Goal: Book appointment/travel/reservation: Book appointment/travel/reservation

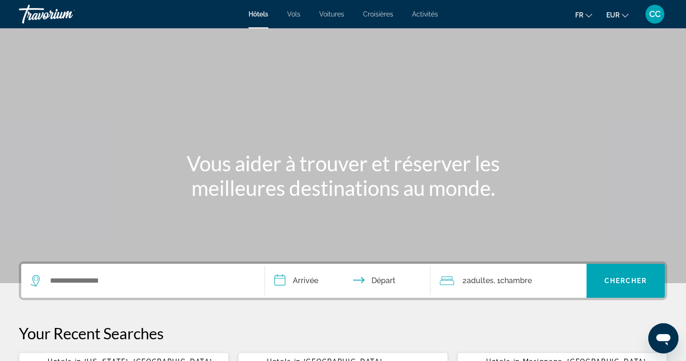
click at [291, 17] on span "Vols" at bounding box center [293, 14] width 13 height 8
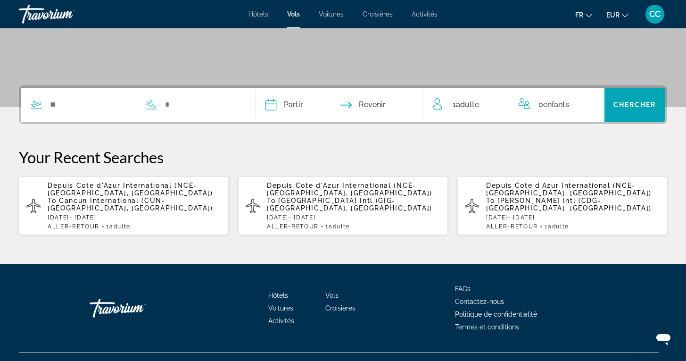
scroll to position [170, 0]
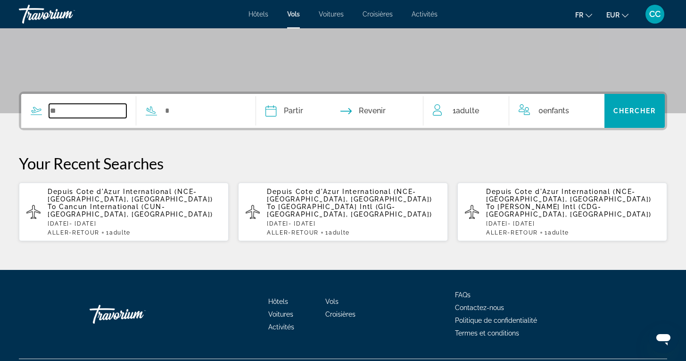
click at [102, 114] on input "Search widget" at bounding box center [87, 111] width 77 height 14
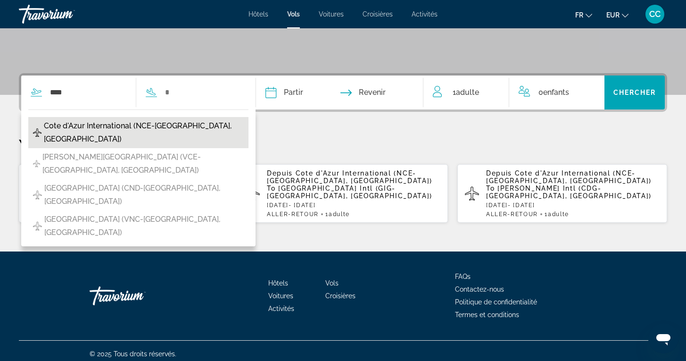
click at [90, 128] on span "Cote d'Azur International (NCE-[GEOGRAPHIC_DATA], [GEOGRAPHIC_DATA])" at bounding box center [144, 132] width 200 height 26
type input "**********"
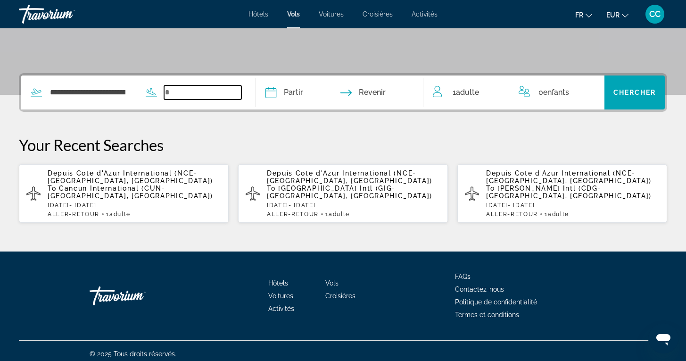
click at [204, 91] on input "Search widget" at bounding box center [202, 92] width 77 height 14
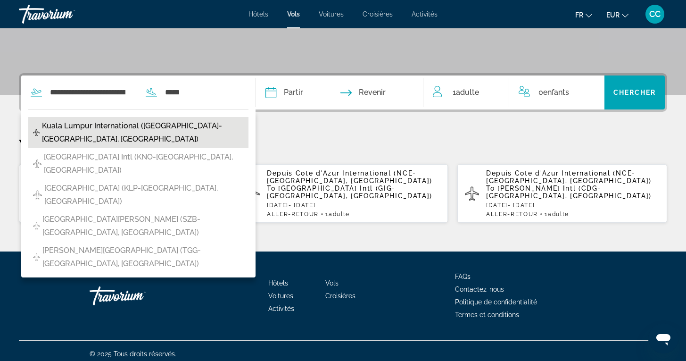
click at [190, 125] on span "Kuala Lumpur International ([GEOGRAPHIC_DATA]-[GEOGRAPHIC_DATA], [GEOGRAPHIC_DA…" at bounding box center [143, 132] width 202 height 26
type input "**********"
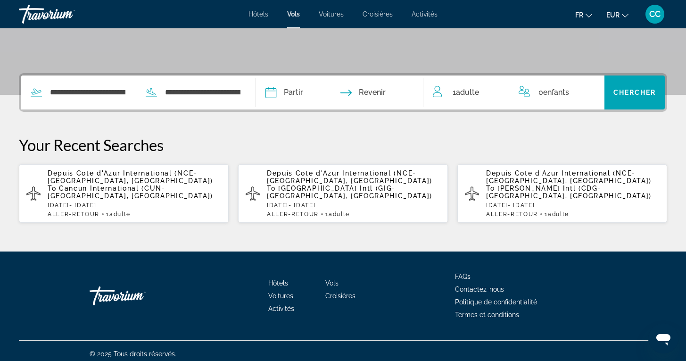
click at [332, 96] on input "Depart date" at bounding box center [304, 93] width 83 height 37
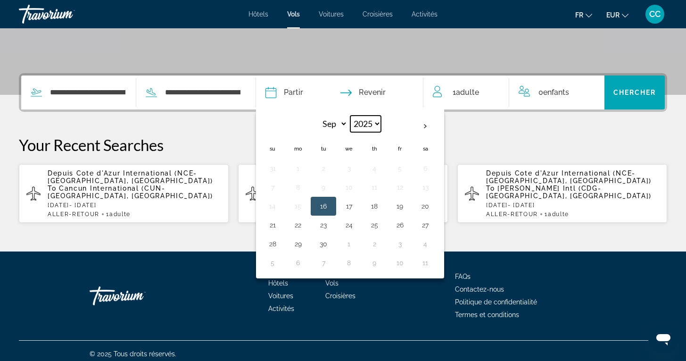
select select "****"
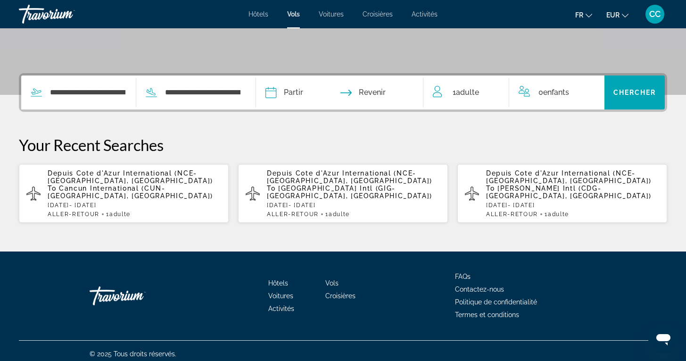
click at [329, 94] on input "Depart date" at bounding box center [304, 93] width 83 height 37
select select "*"
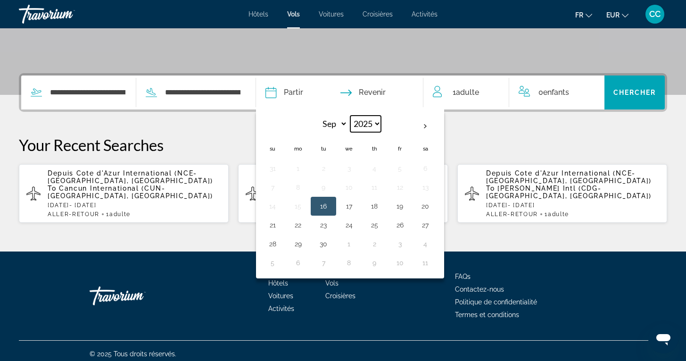
select select "****"
select select "*"
click at [357, 188] on button "7" at bounding box center [348, 187] width 15 height 13
type input "**********"
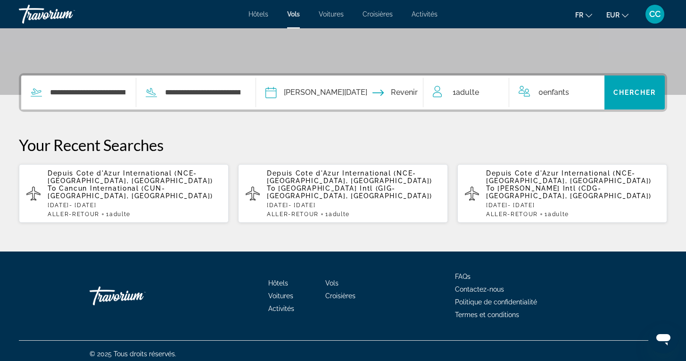
click at [403, 91] on input "Return date" at bounding box center [386, 93] width 83 height 37
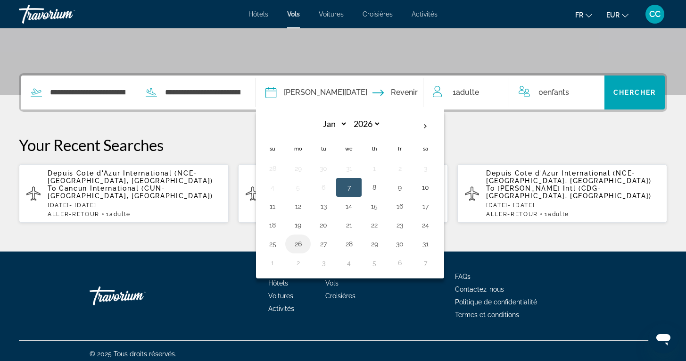
click at [306, 243] on button "26" at bounding box center [298, 243] width 15 height 13
type input "**********"
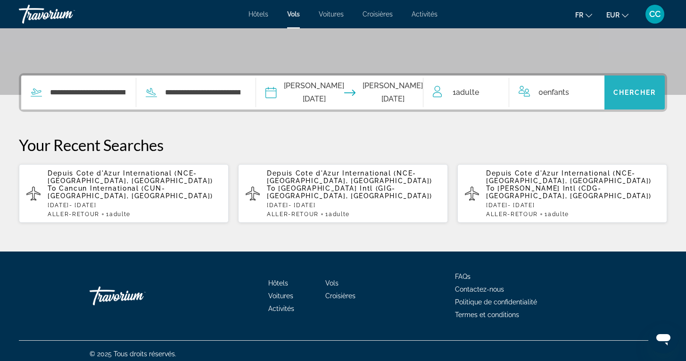
click at [631, 94] on span "Chercher" at bounding box center [635, 93] width 43 height 8
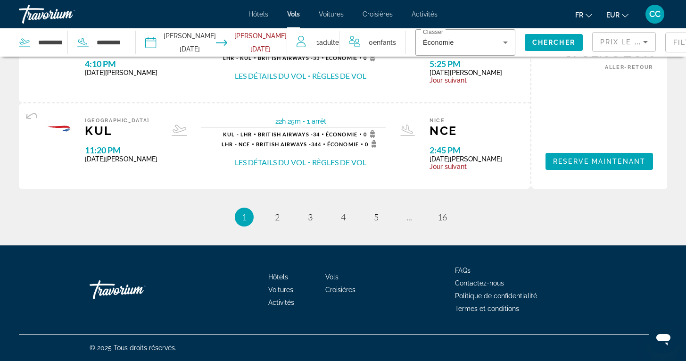
scroll to position [1043, 0]
click at [275, 214] on span "2" at bounding box center [277, 217] width 5 height 10
click at [311, 217] on span "3" at bounding box center [310, 217] width 5 height 10
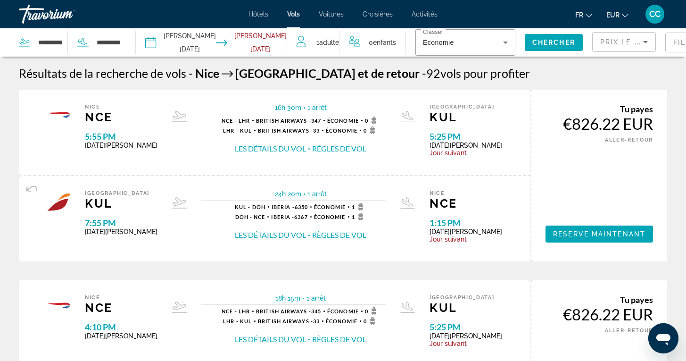
click at [665, 46] on mat-form-field "Filtre" at bounding box center [697, 43] width 64 height 20
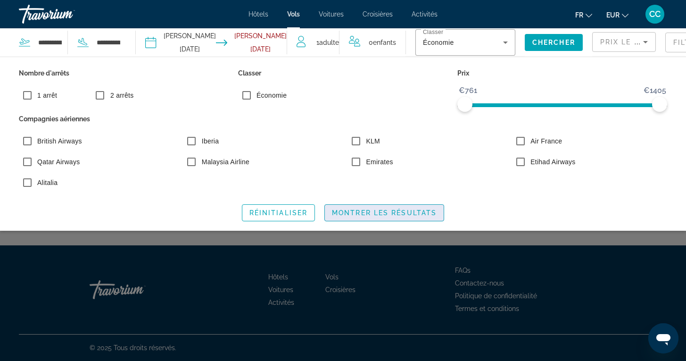
click at [398, 216] on span "Search widget" at bounding box center [384, 212] width 119 height 23
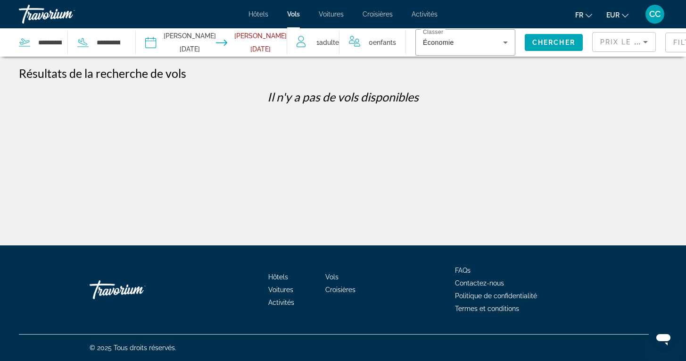
click at [665, 47] on mat-form-field "Filtre" at bounding box center [697, 43] width 64 height 20
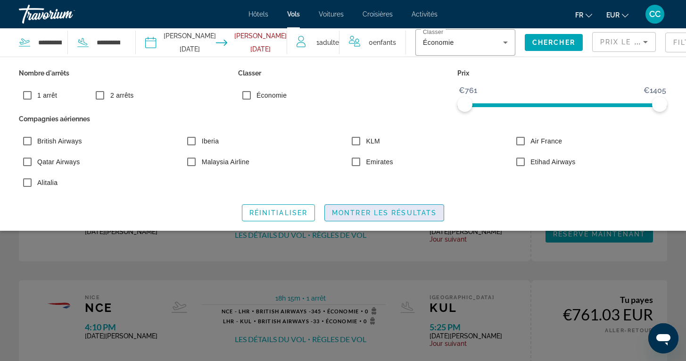
click at [368, 211] on span "Montrer les résultats" at bounding box center [384, 213] width 105 height 8
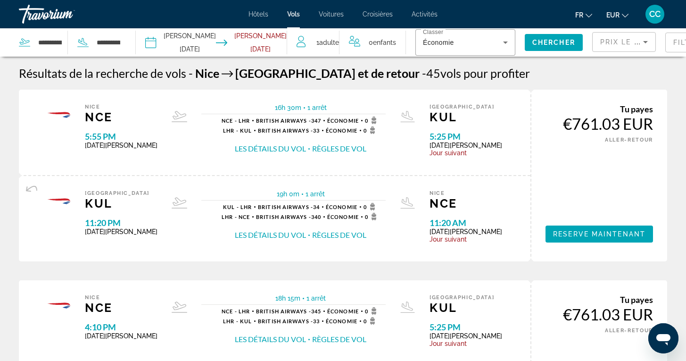
click at [665, 45] on mat-form-field "Filtre" at bounding box center [697, 43] width 64 height 20
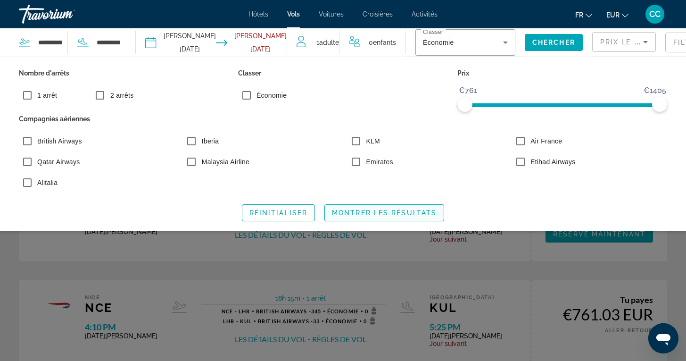
click at [366, 210] on span "Montrer les résultats" at bounding box center [384, 213] width 105 height 8
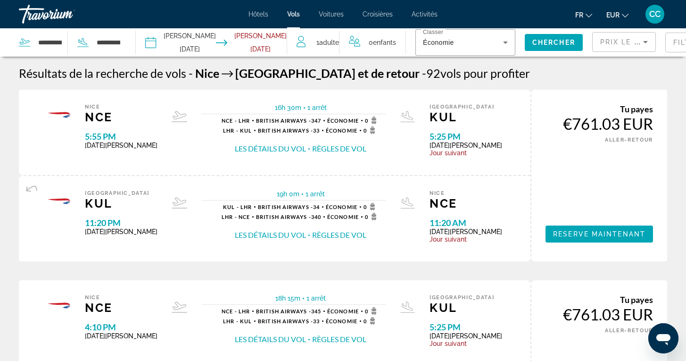
click at [665, 44] on mat-form-field "Filtre" at bounding box center [697, 43] width 64 height 20
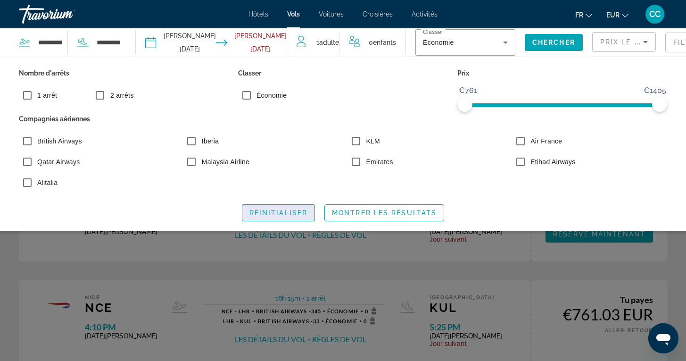
click at [285, 211] on span "Réinitialiser" at bounding box center [278, 213] width 58 height 8
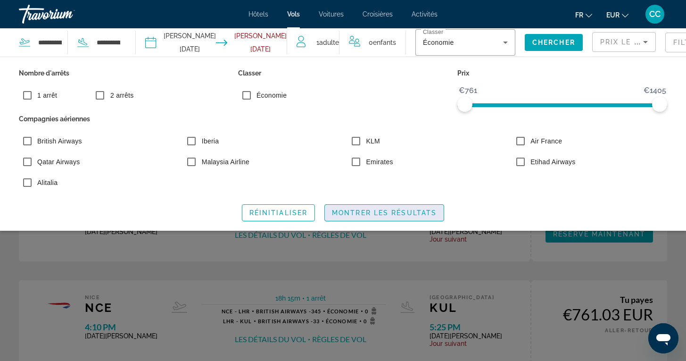
click at [366, 214] on span "Montrer les résultats" at bounding box center [384, 213] width 105 height 8
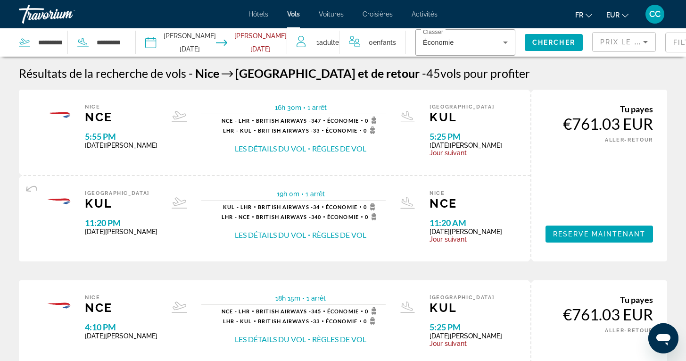
click at [665, 45] on mat-form-field "Filtre" at bounding box center [697, 43] width 64 height 20
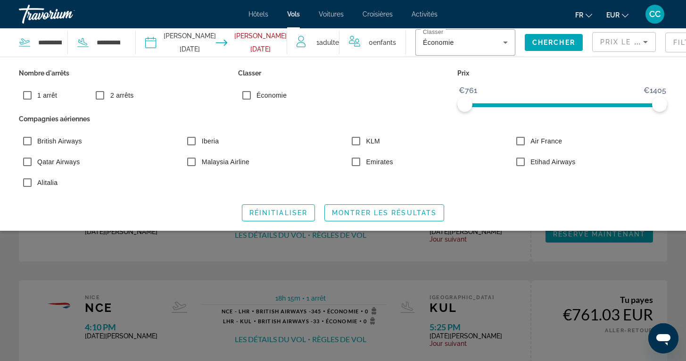
click at [435, 246] on div "Search widget" at bounding box center [343, 249] width 686 height 224
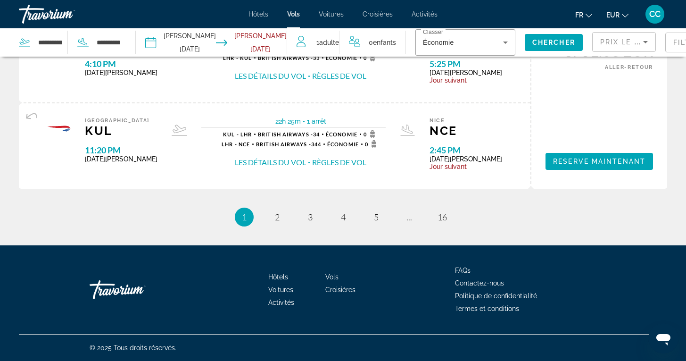
scroll to position [1043, 0]
click at [274, 218] on link "page 2" at bounding box center [277, 217] width 17 height 17
click at [307, 223] on link "page 3" at bounding box center [310, 217] width 17 height 17
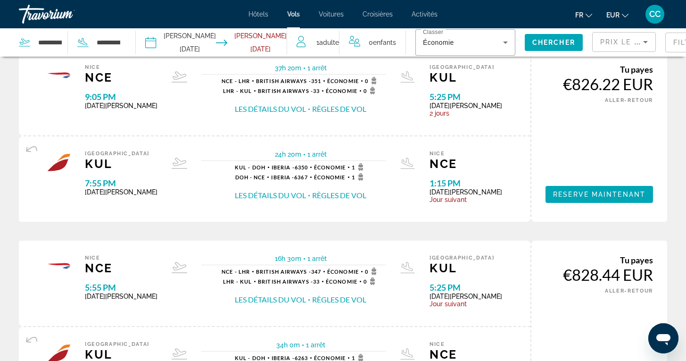
scroll to position [655, 0]
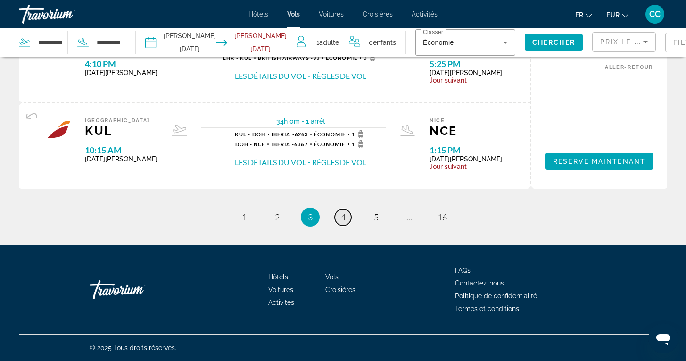
click at [342, 218] on span "4" at bounding box center [343, 217] width 5 height 10
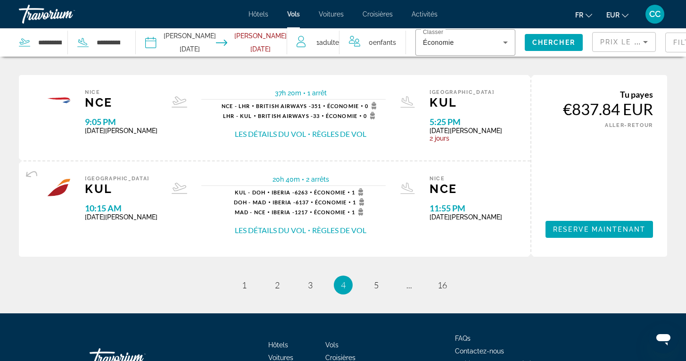
scroll to position [1001, 0]
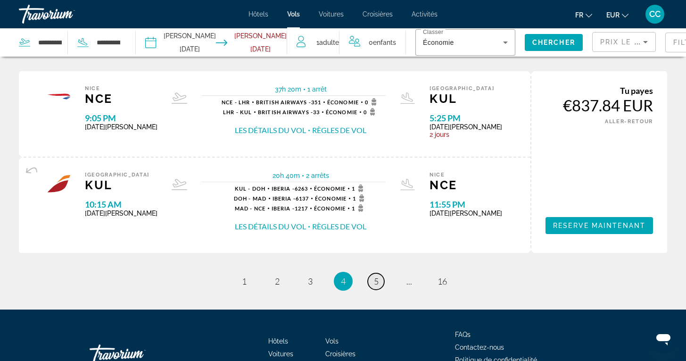
click at [377, 286] on span "5" at bounding box center [376, 281] width 5 height 10
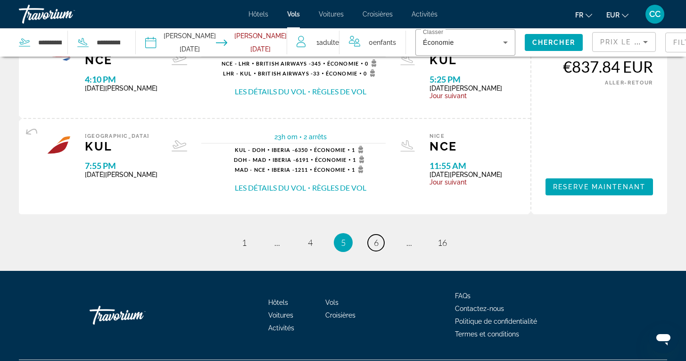
scroll to position [1063, 0]
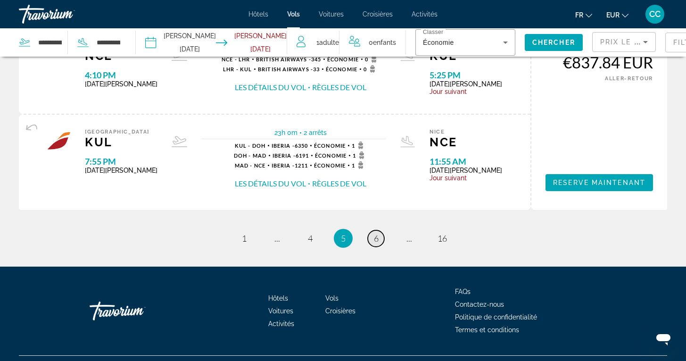
click at [377, 243] on span "6" at bounding box center [376, 238] width 5 height 10
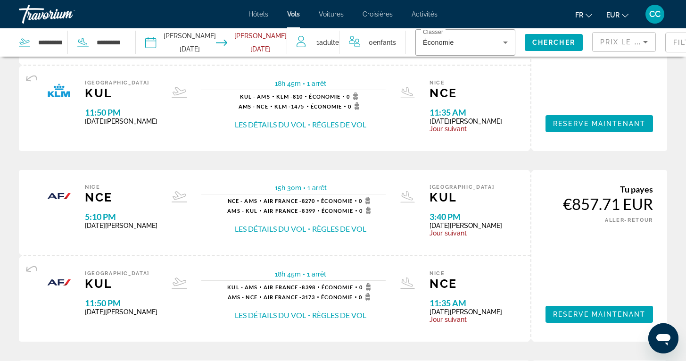
scroll to position [704, 0]
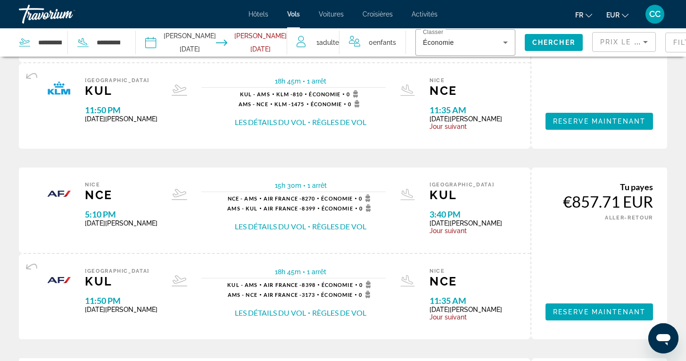
click at [276, 232] on button "Les détails du vol" at bounding box center [270, 226] width 71 height 10
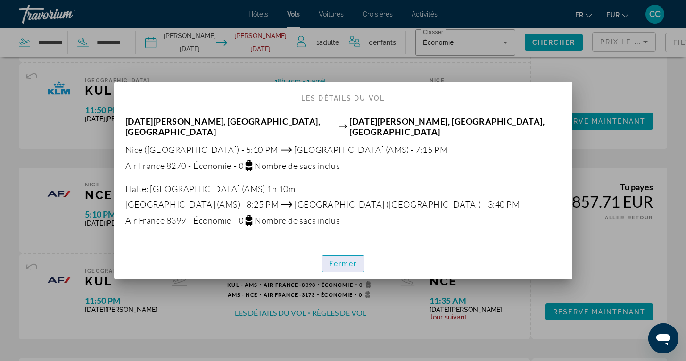
click at [346, 260] on span "Fermer" at bounding box center [343, 264] width 28 height 8
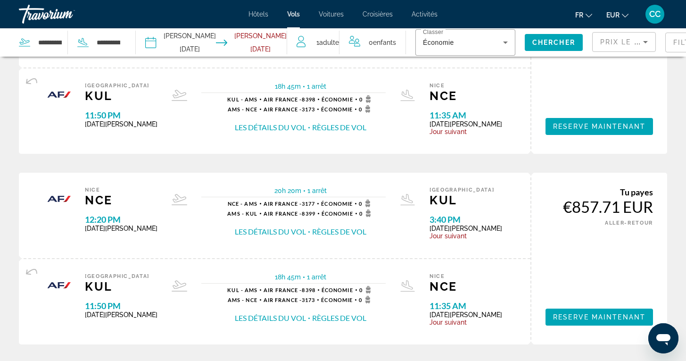
scroll to position [890, 0]
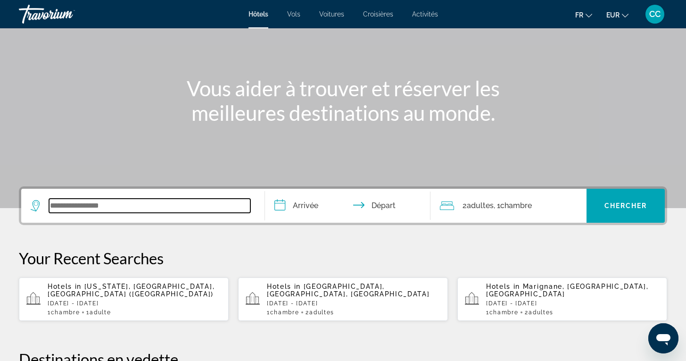
click at [132, 206] on input "Search widget" at bounding box center [149, 206] width 201 height 14
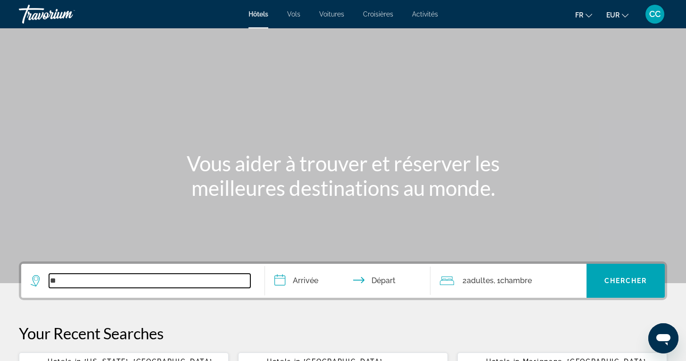
type input "**"
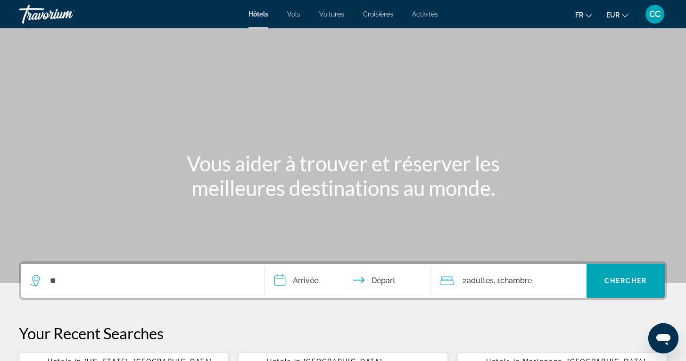
click at [427, 15] on span "Activités" at bounding box center [425, 14] width 26 height 8
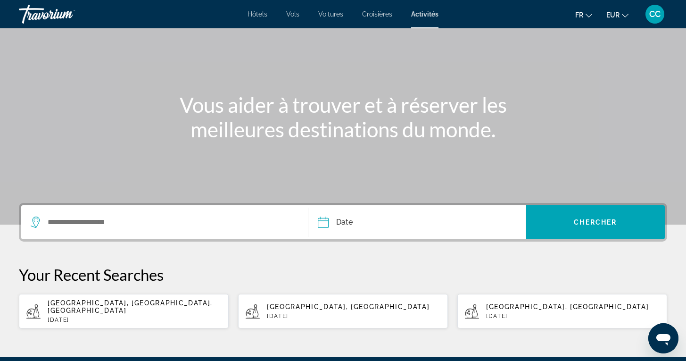
scroll to position [61, 0]
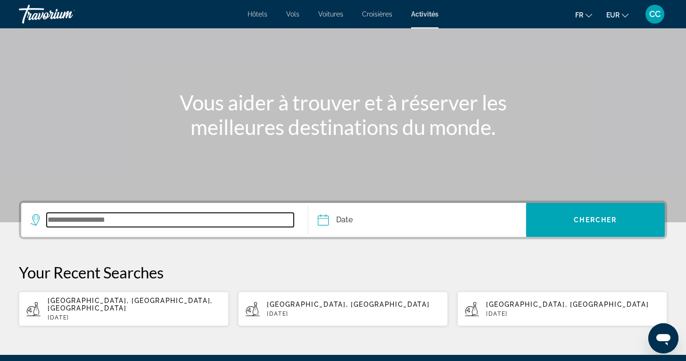
click at [112, 223] on input "Search widget" at bounding box center [170, 220] width 247 height 14
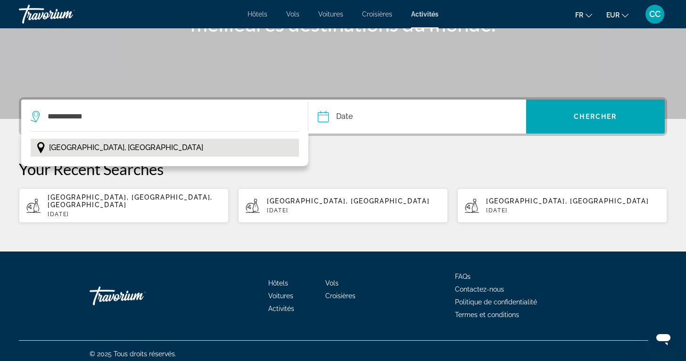
click at [140, 148] on button "Kuala Lumpur, Malaisie" at bounding box center [165, 148] width 268 height 18
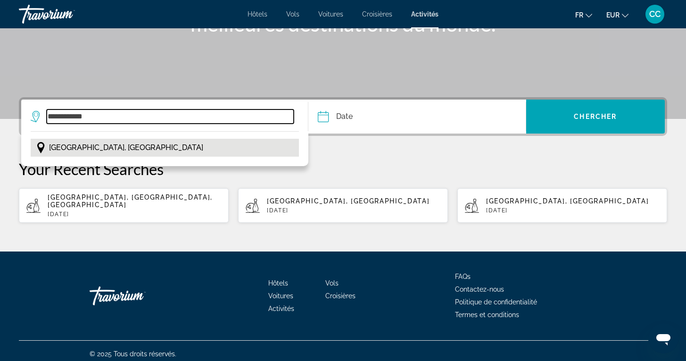
type input "**********"
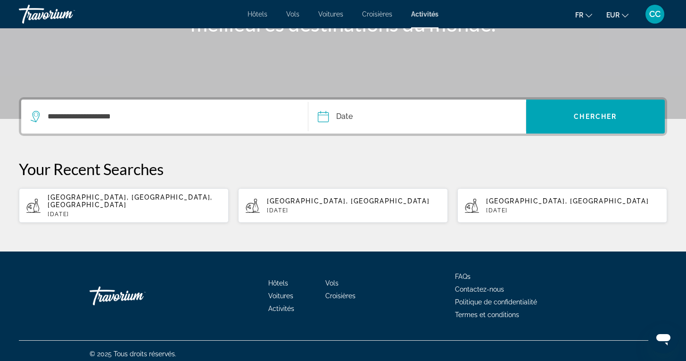
click at [368, 119] on input "Date" at bounding box center [370, 118] width 108 height 37
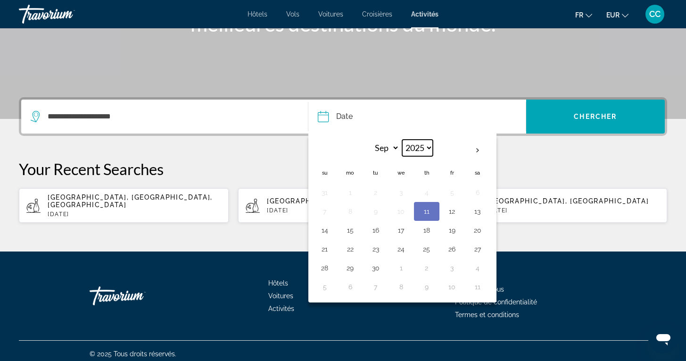
select select "****"
select select "*"
click at [324, 249] on button "18" at bounding box center [324, 248] width 15 height 13
type input "**********"
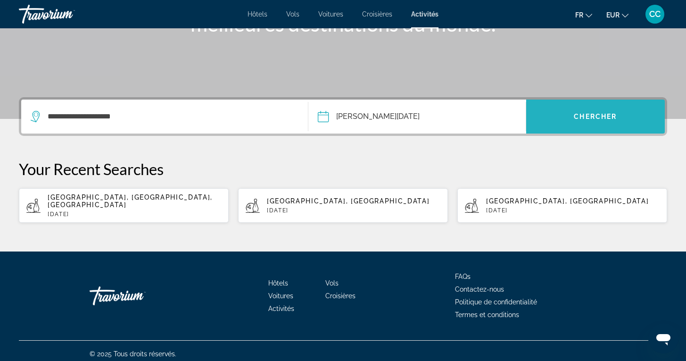
click at [582, 122] on span "Search widget" at bounding box center [595, 116] width 139 height 23
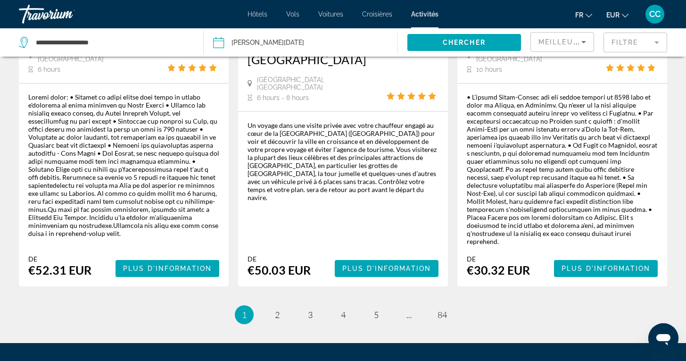
scroll to position [1607, 0]
